Goal: Information Seeking & Learning: Check status

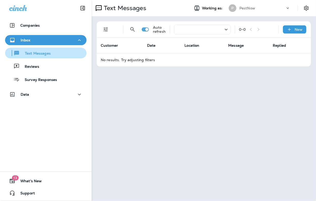
click at [36, 51] on p "Text Messages" at bounding box center [35, 53] width 31 height 5
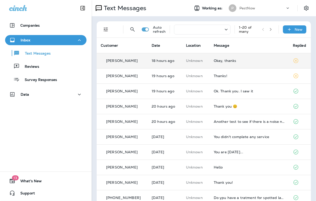
click at [295, 61] on icon at bounding box center [295, 60] width 5 height 5
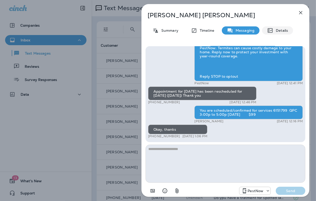
click at [268, 29] on icon at bounding box center [270, 30] width 6 height 6
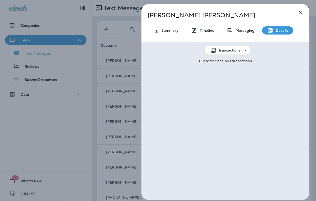
click at [268, 29] on icon at bounding box center [269, 30] width 5 height 4
click at [246, 30] on p "Messaging" at bounding box center [243, 30] width 21 height 4
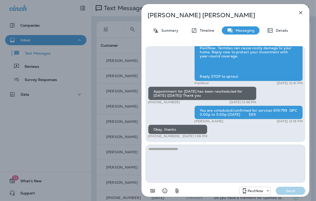
click at [195, 169] on textarea at bounding box center [225, 164] width 160 height 38
click at [303, 13] on icon "button" at bounding box center [300, 13] width 6 height 6
